Goal: Check status: Check status

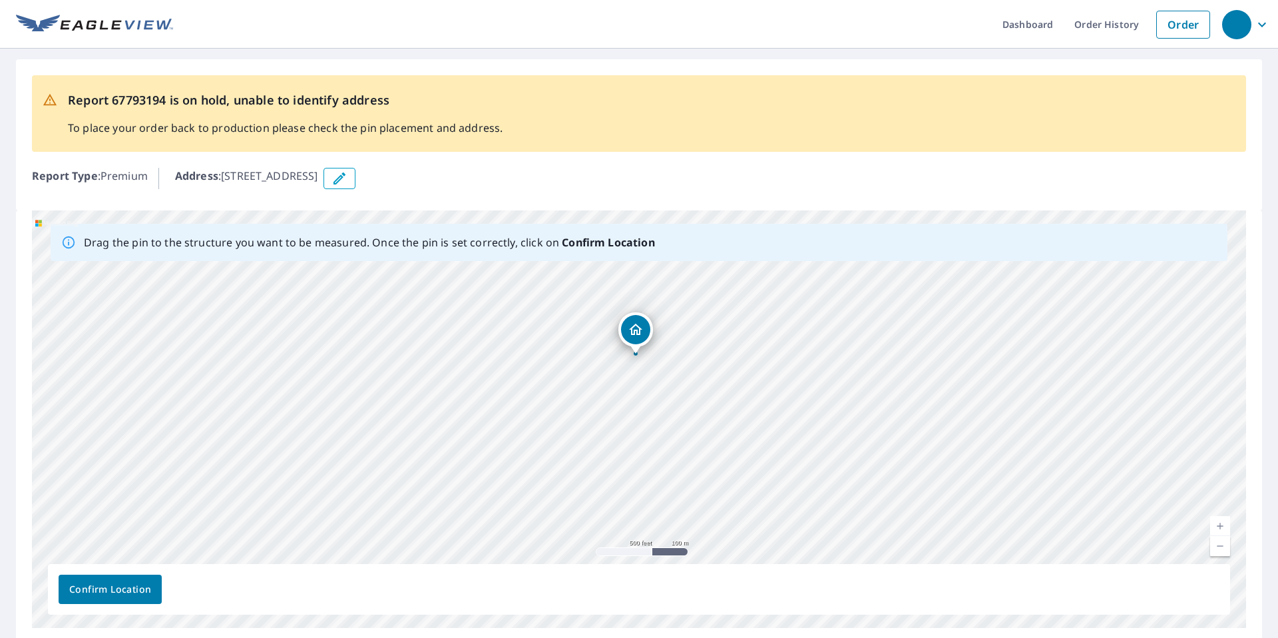
drag, startPoint x: 683, startPoint y: 485, endPoint x: 681, endPoint y: 411, distance: 74.6
click at [681, 411] on div "[STREET_ADDRESS]" at bounding box center [639, 418] width 1214 height 417
drag, startPoint x: 349, startPoint y: 482, endPoint x: 272, endPoint y: 467, distance: 78.7
click at [272, 467] on div "[STREET_ADDRESS]" at bounding box center [639, 418] width 1214 height 417
drag, startPoint x: 586, startPoint y: 430, endPoint x: 577, endPoint y: 472, distance: 42.8
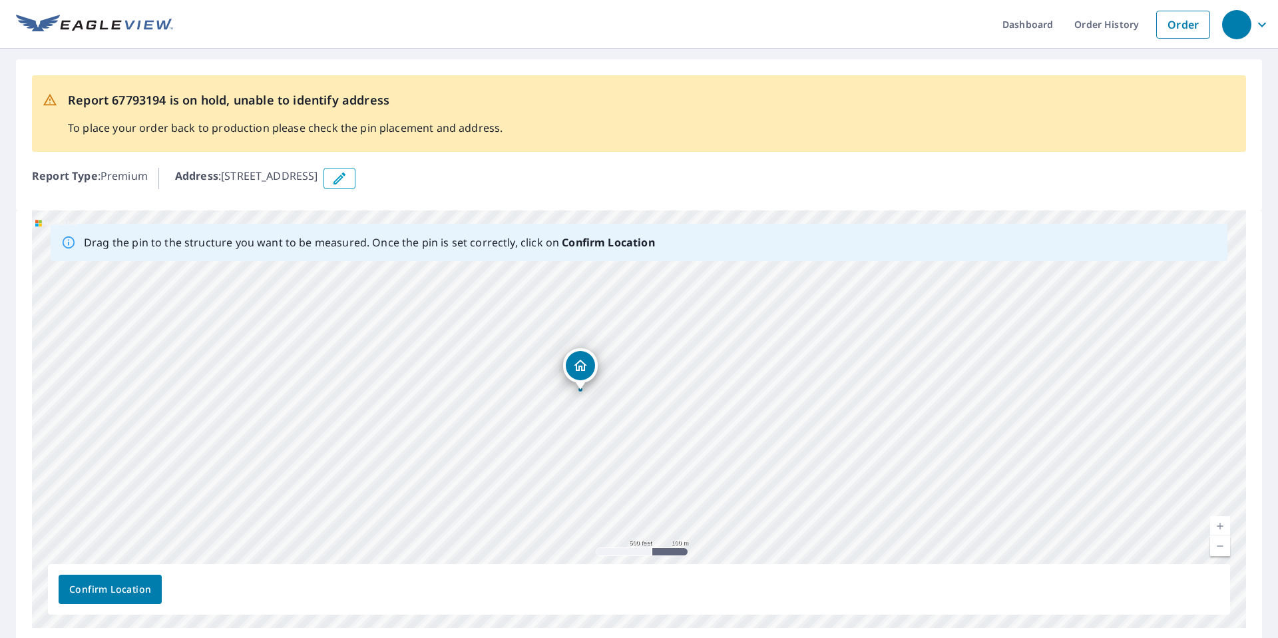
click at [577, 472] on div "[STREET_ADDRESS]" at bounding box center [639, 418] width 1214 height 417
drag, startPoint x: 578, startPoint y: 435, endPoint x: 583, endPoint y: 520, distance: 85.4
click at [583, 520] on div "[STREET_ADDRESS]" at bounding box center [639, 418] width 1214 height 417
drag, startPoint x: 644, startPoint y: 384, endPoint x: 491, endPoint y: 519, distance: 204.2
click at [491, 520] on div "[STREET_ADDRESS]" at bounding box center [639, 418] width 1214 height 417
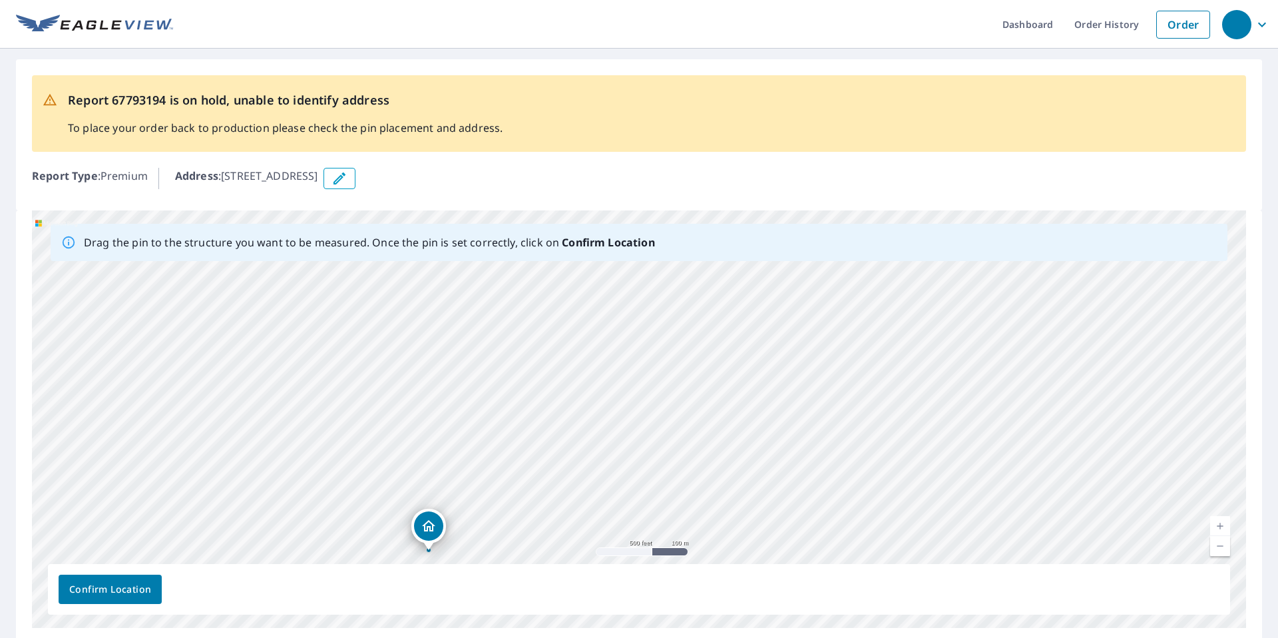
drag, startPoint x: 494, startPoint y: 481, endPoint x: 488, endPoint y: 445, distance: 37.2
click at [488, 445] on div "[STREET_ADDRESS]" at bounding box center [639, 418] width 1214 height 417
drag, startPoint x: 520, startPoint y: 469, endPoint x: 504, endPoint y: 395, distance: 74.8
click at [504, 395] on div "[STREET_ADDRESS]" at bounding box center [639, 418] width 1214 height 417
drag, startPoint x: 476, startPoint y: 483, endPoint x: 472, endPoint y: 441, distance: 42.8
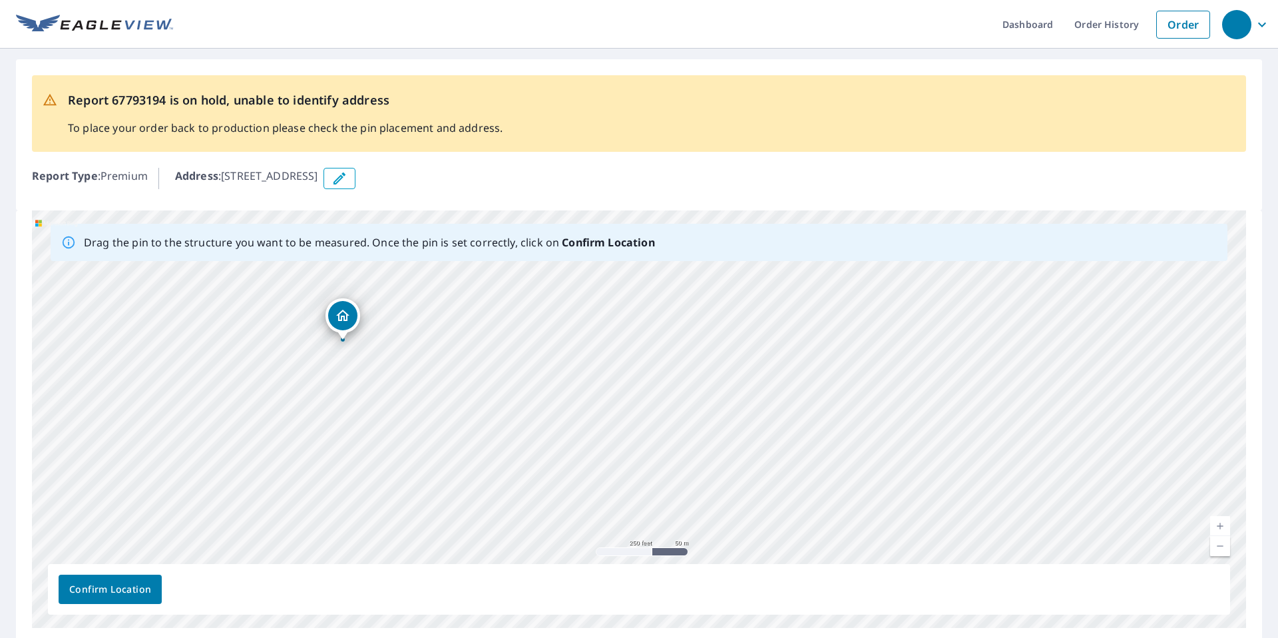
click at [472, 441] on div "[STREET_ADDRESS]" at bounding box center [639, 418] width 1214 height 417
drag, startPoint x: 454, startPoint y: 419, endPoint x: 381, endPoint y: 353, distance: 98.4
click at [381, 353] on div "[STREET_ADDRESS]" at bounding box center [639, 418] width 1214 height 417
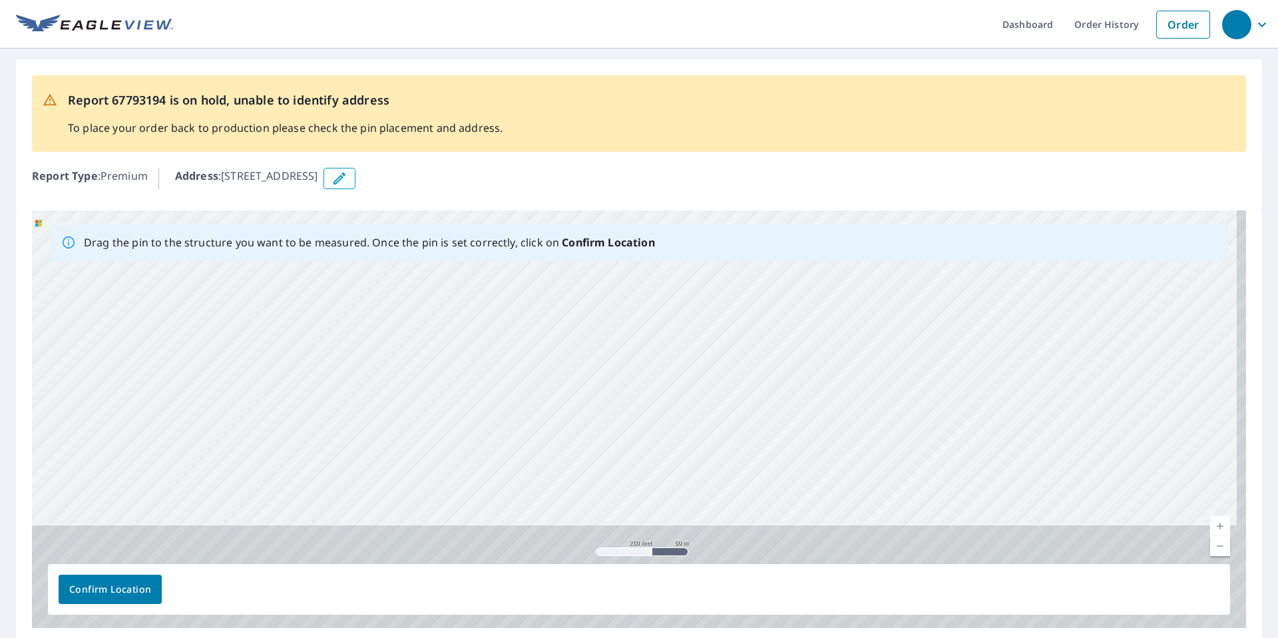
drag, startPoint x: 492, startPoint y: 499, endPoint x: 504, endPoint y: 333, distance: 166.8
click at [504, 333] on div "[STREET_ADDRESS]" at bounding box center [639, 418] width 1214 height 417
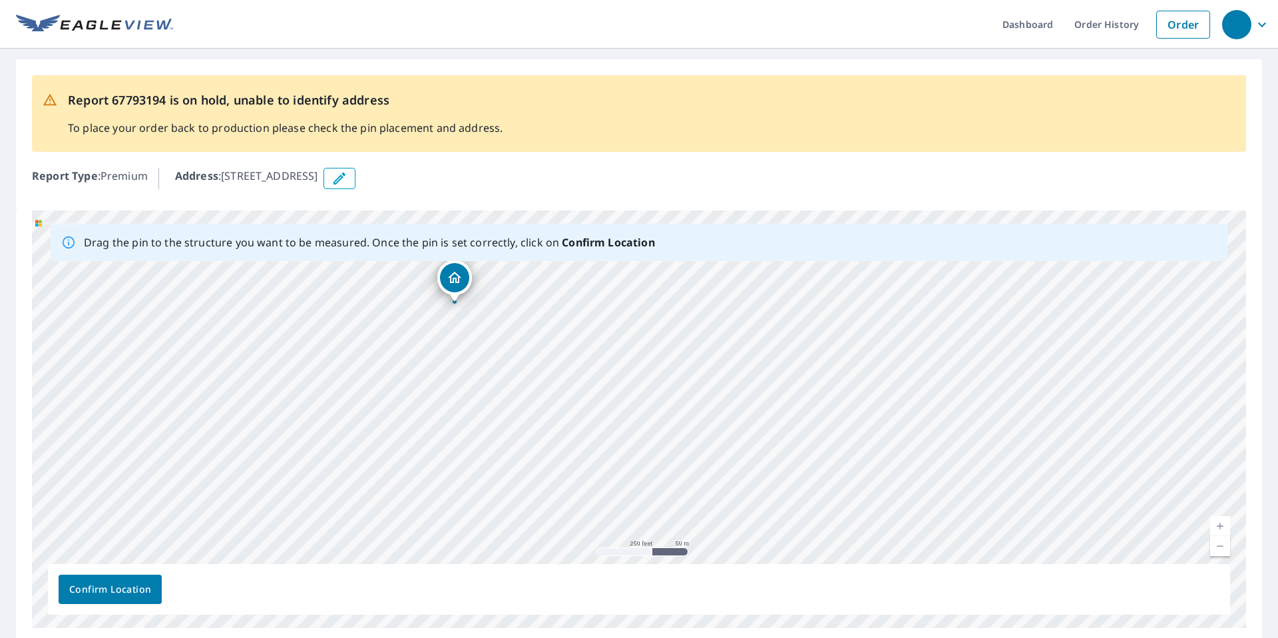
drag, startPoint x: 494, startPoint y: 329, endPoint x: 490, endPoint y: 399, distance: 69.3
click at [493, 408] on div "[STREET_ADDRESS]" at bounding box center [639, 418] width 1214 height 417
drag, startPoint x: 453, startPoint y: 281, endPoint x: 481, endPoint y: 528, distance: 249.1
drag, startPoint x: 506, startPoint y: 276, endPoint x: 534, endPoint y: 425, distance: 151.7
click at [534, 425] on div "[STREET_ADDRESS]" at bounding box center [639, 418] width 1214 height 417
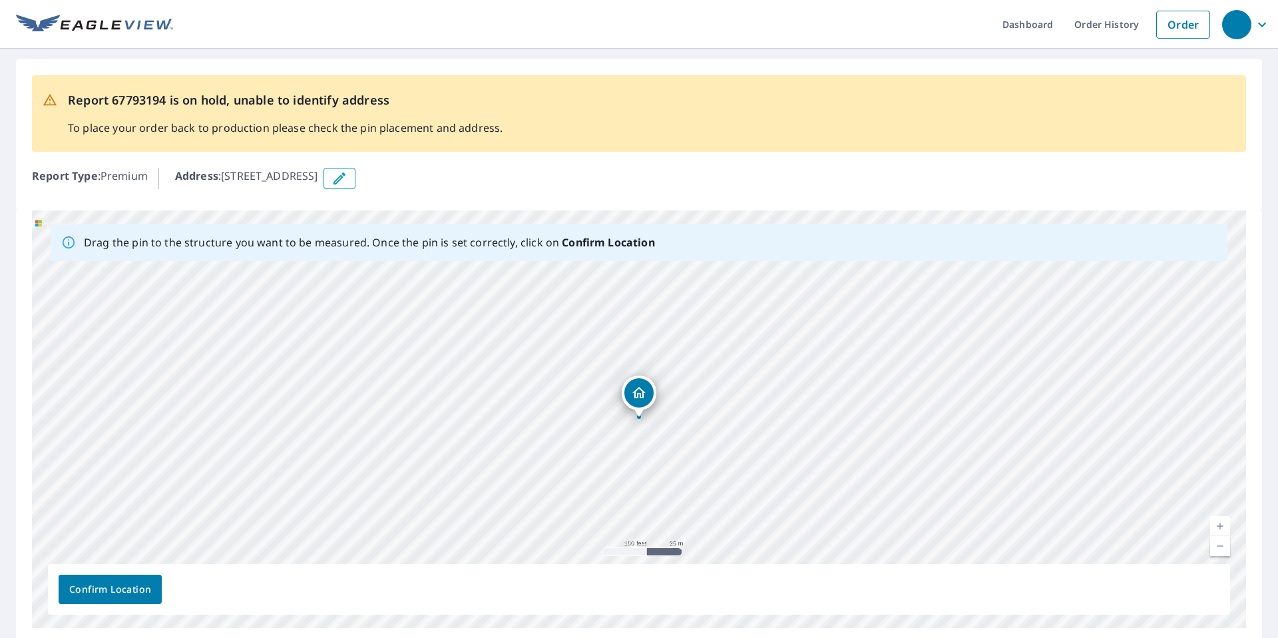
click at [140, 593] on span "Confirm Location" at bounding box center [110, 589] width 82 height 17
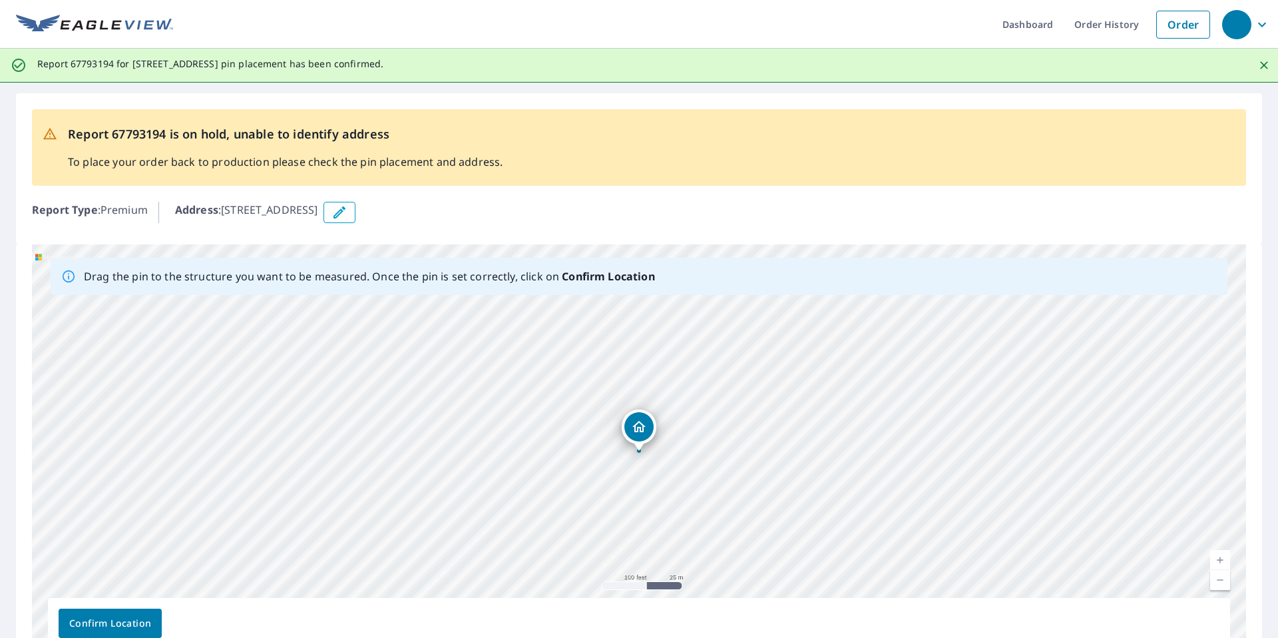
click at [128, 624] on span "Confirm Location" at bounding box center [110, 623] width 82 height 17
